Goal: Find contact information: Find contact information

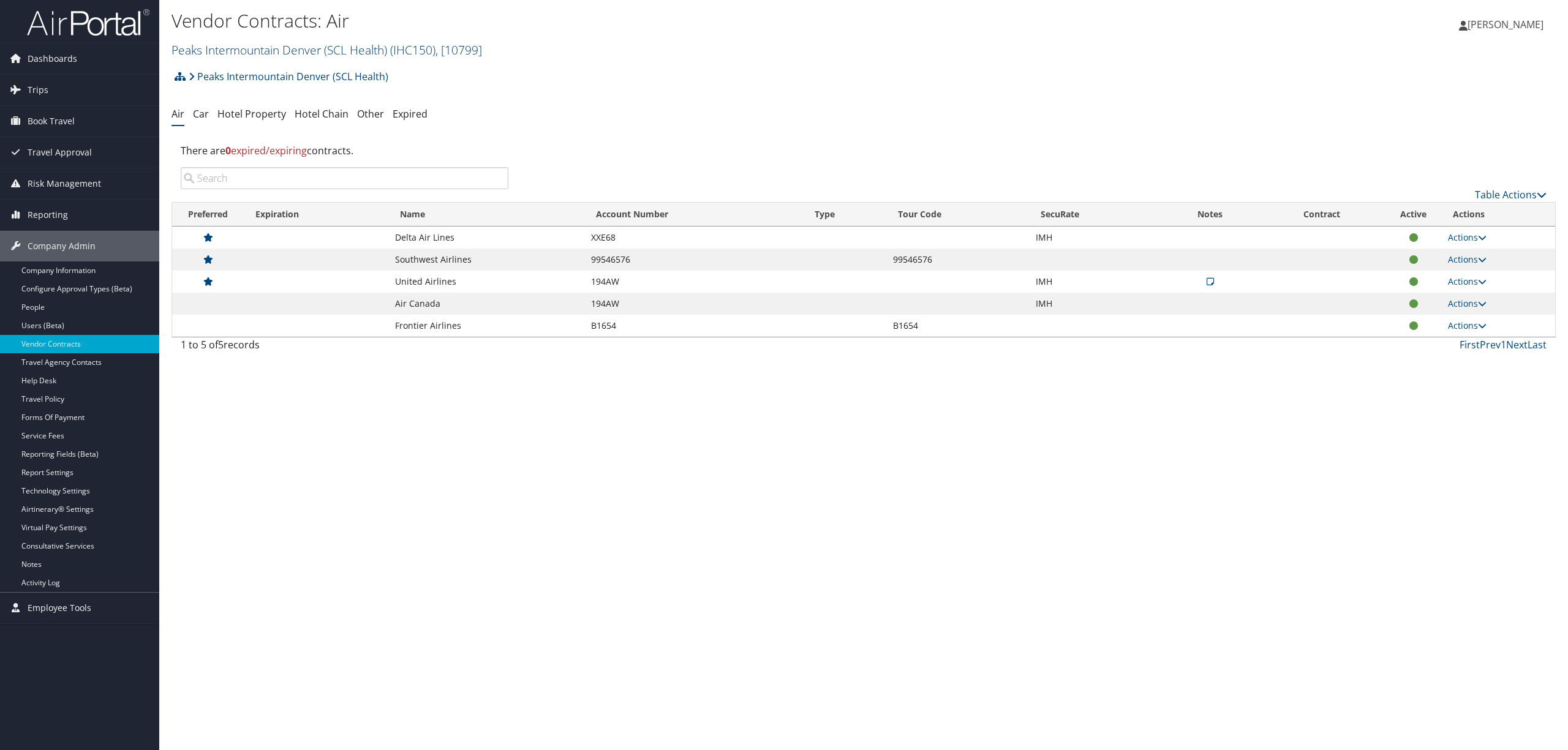
click at [269, 47] on link "Peaks Intermountain Denver (SCL Health) ( IHC150 ) , [ 10799 ]" at bounding box center [327, 50] width 311 height 17
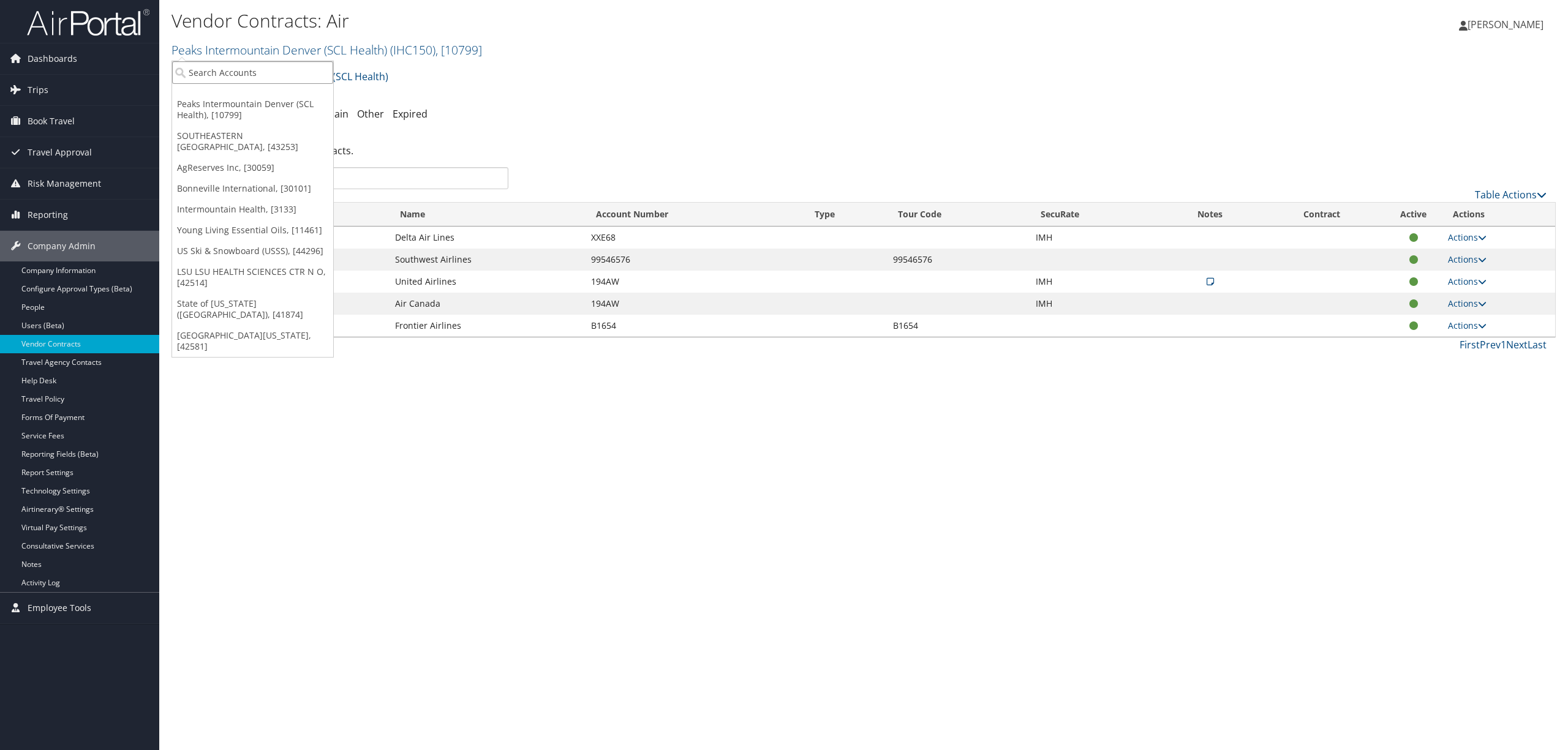
click at [256, 77] on input "search" at bounding box center [253, 73] width 161 height 23
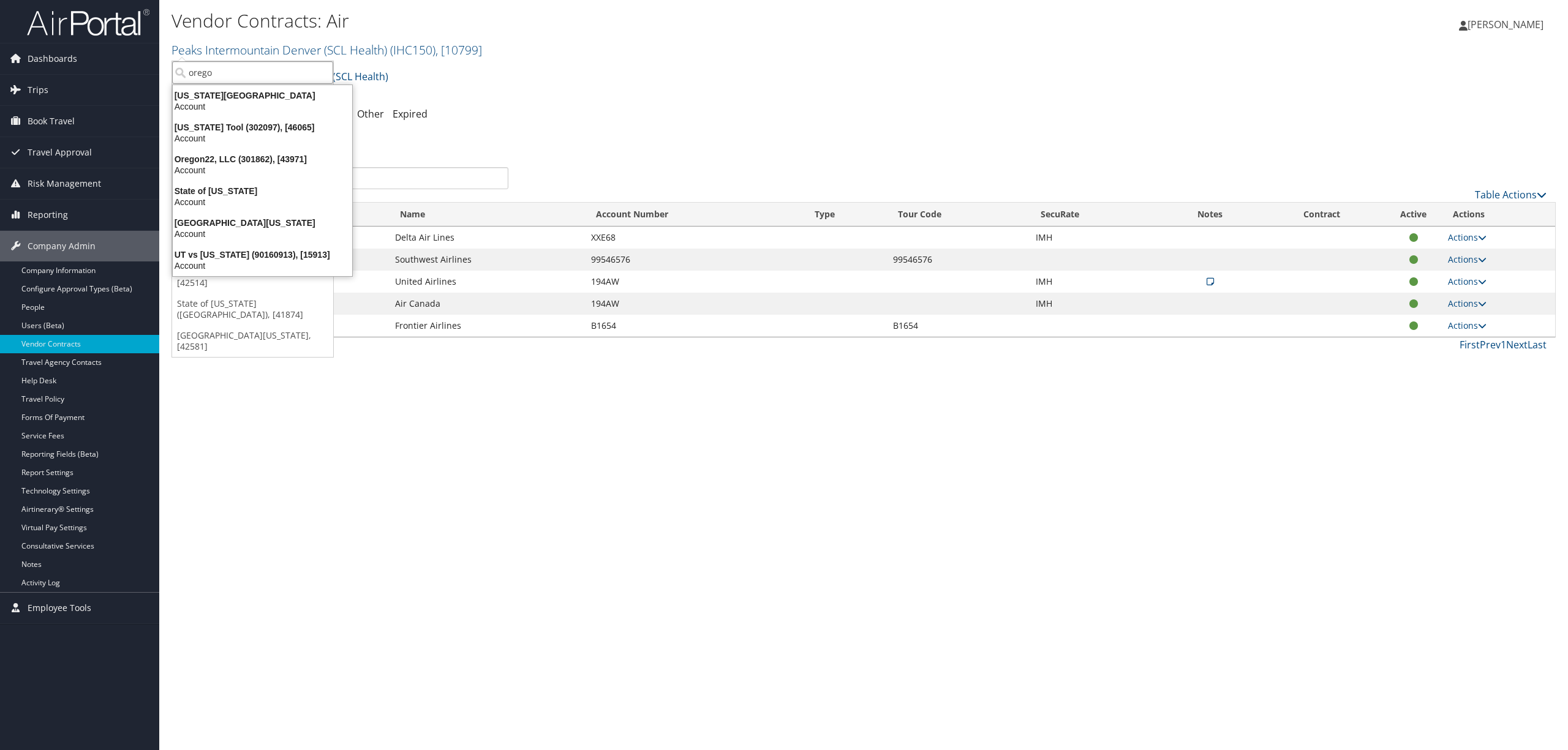
type input "[US_STATE]"
click at [253, 122] on div "Oregon Tool (302097), [46065]" at bounding box center [262, 127] width 194 height 11
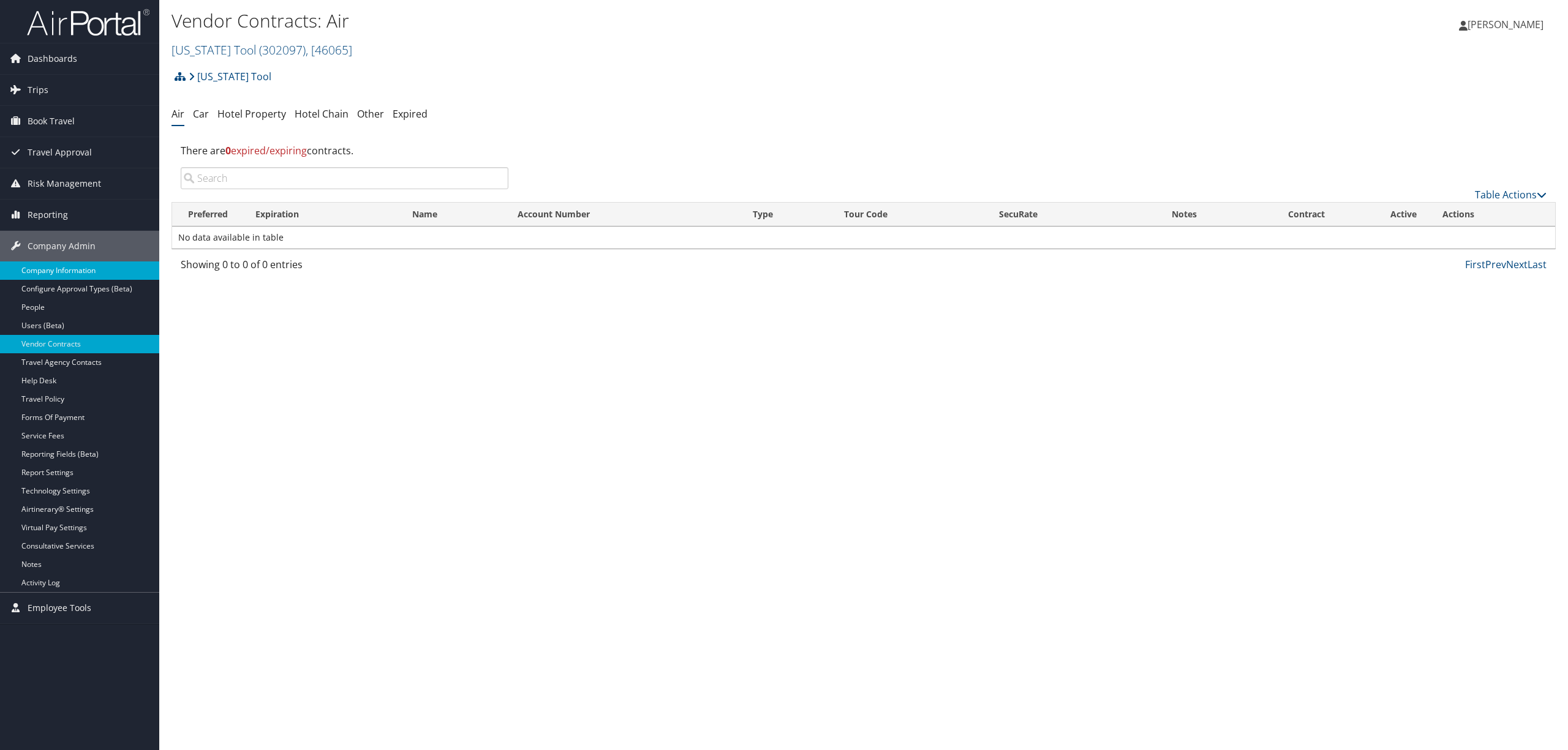
click at [70, 270] on link "Company Information" at bounding box center [80, 271] width 159 height 18
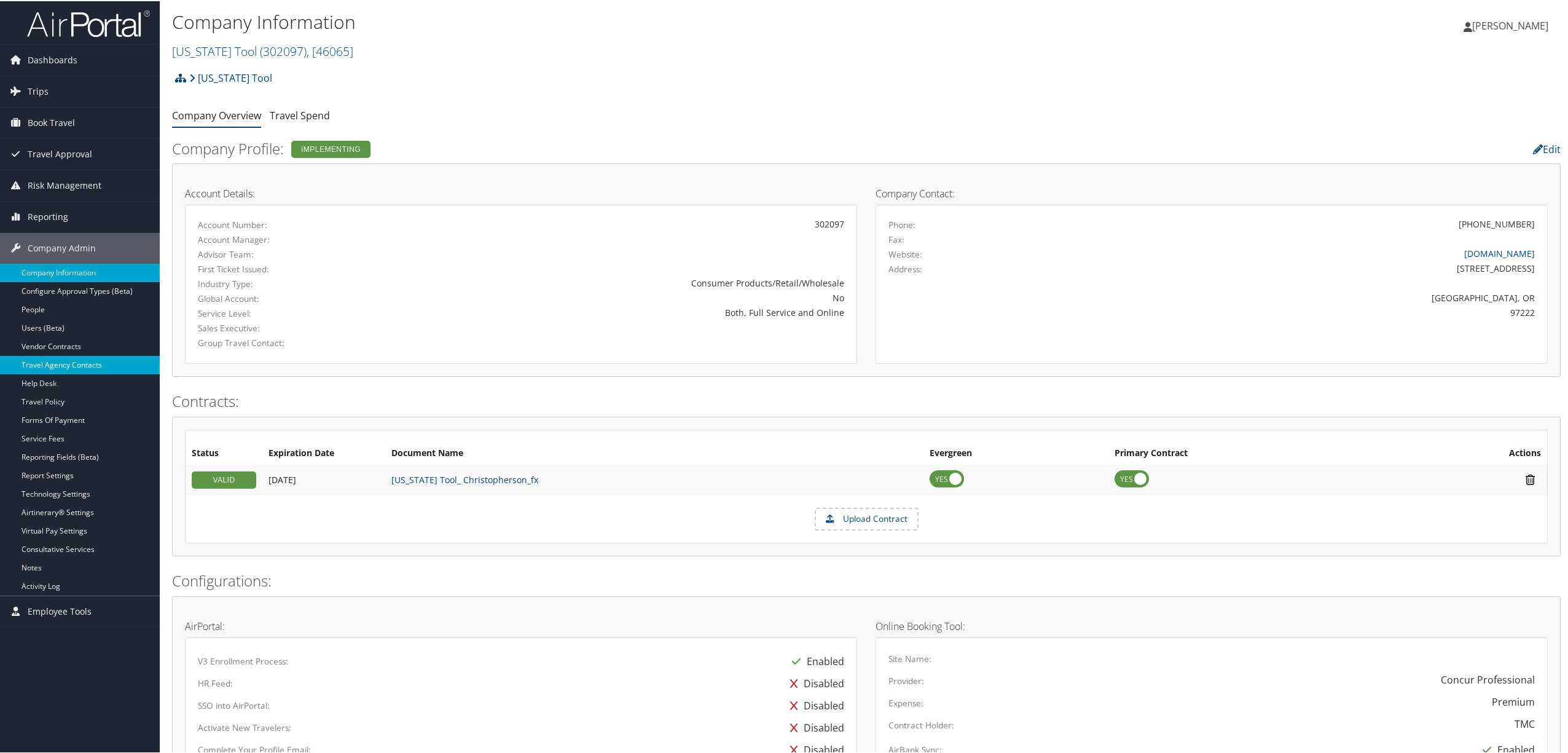
click at [81, 365] on link "Travel Agency Contacts" at bounding box center [80, 364] width 160 height 18
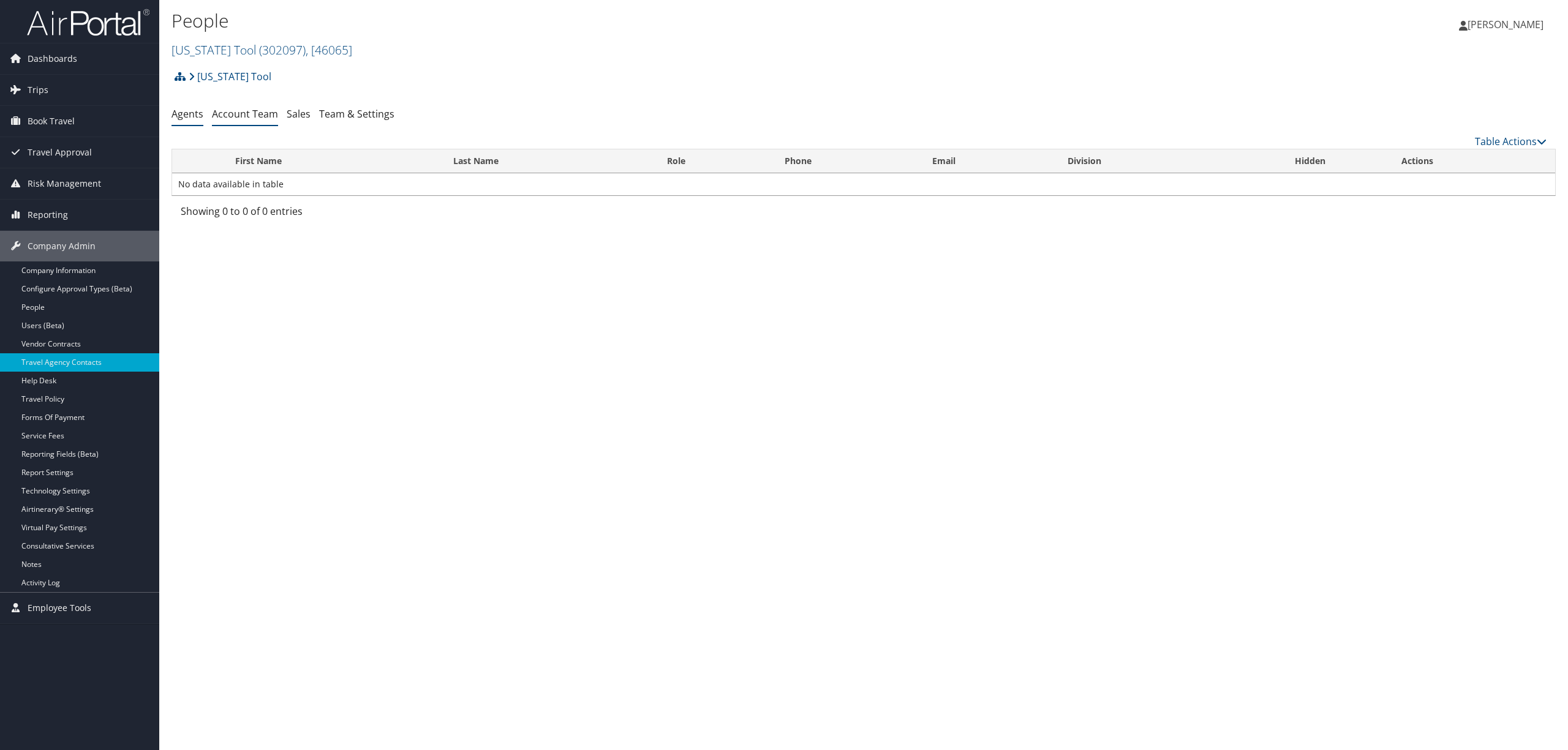
click at [256, 116] on link "Account Team" at bounding box center [245, 114] width 66 height 14
